Goal: Task Accomplishment & Management: Use online tool/utility

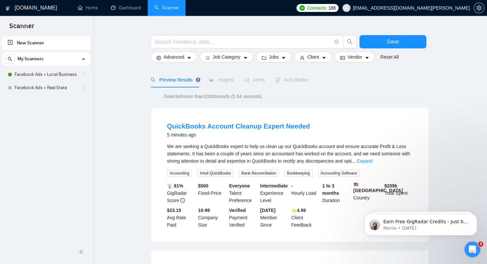
scroll to position [17, 0]
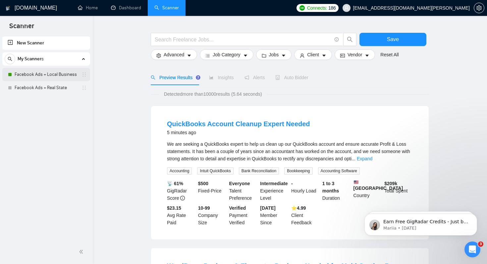
click at [41, 75] on link "Facebook Ads + Local Business" at bounding box center [46, 74] width 63 height 13
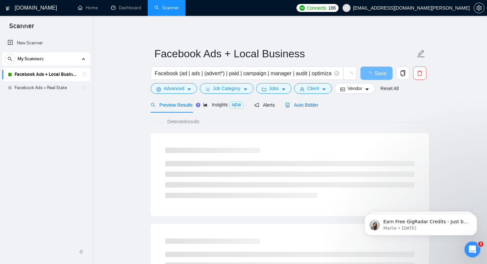
click at [302, 104] on span "Auto Bidder" at bounding box center [302, 104] width 33 height 5
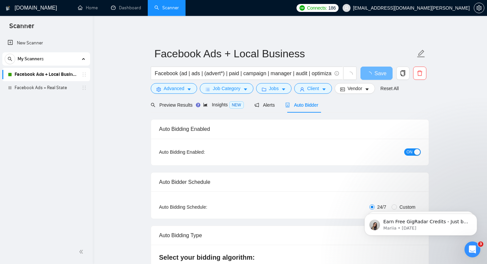
checkbox input "true"
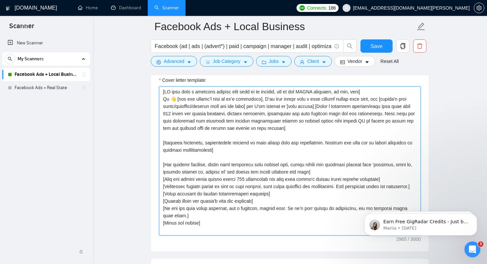
click at [163, 98] on textarea "Cover letter template:" at bounding box center [290, 161] width 262 height 149
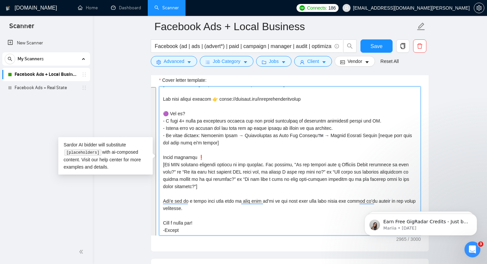
scroll to position [204, 0]
